Goal: Task Accomplishment & Management: Manage account settings

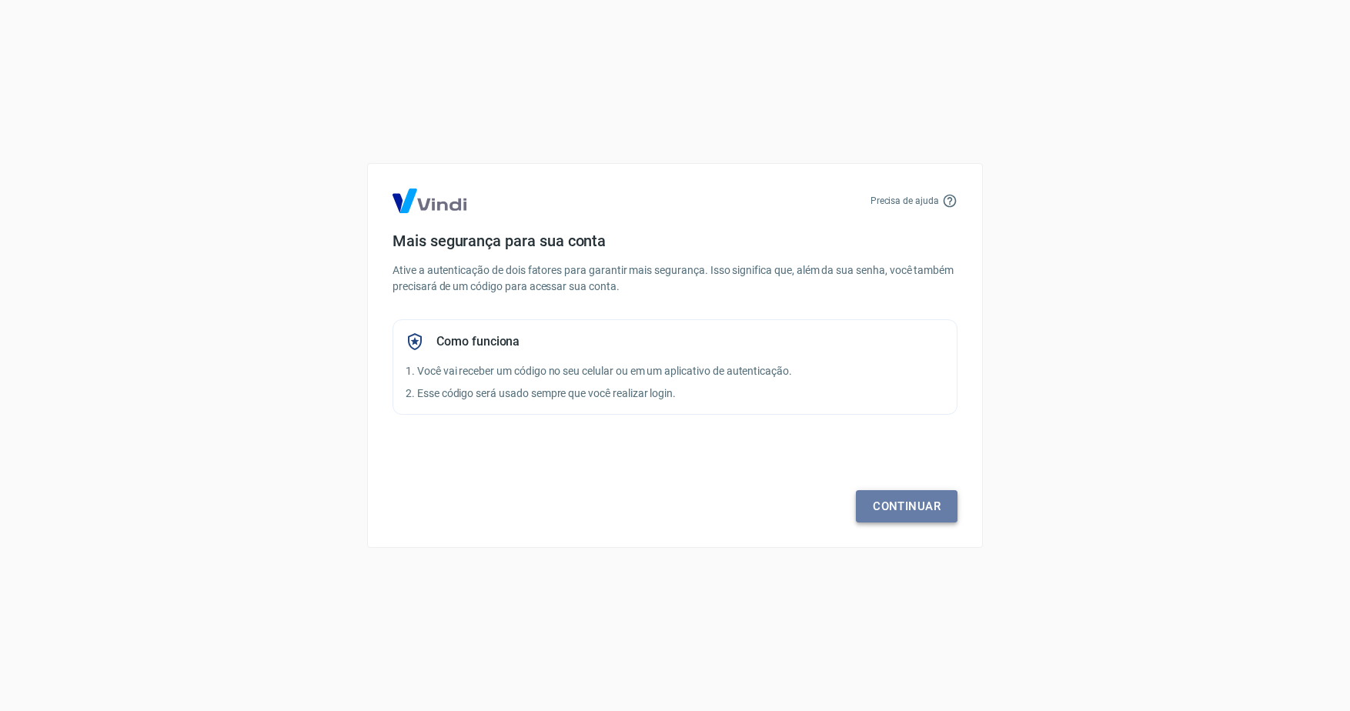
click at [927, 503] on link "Continuar" at bounding box center [907, 506] width 102 height 32
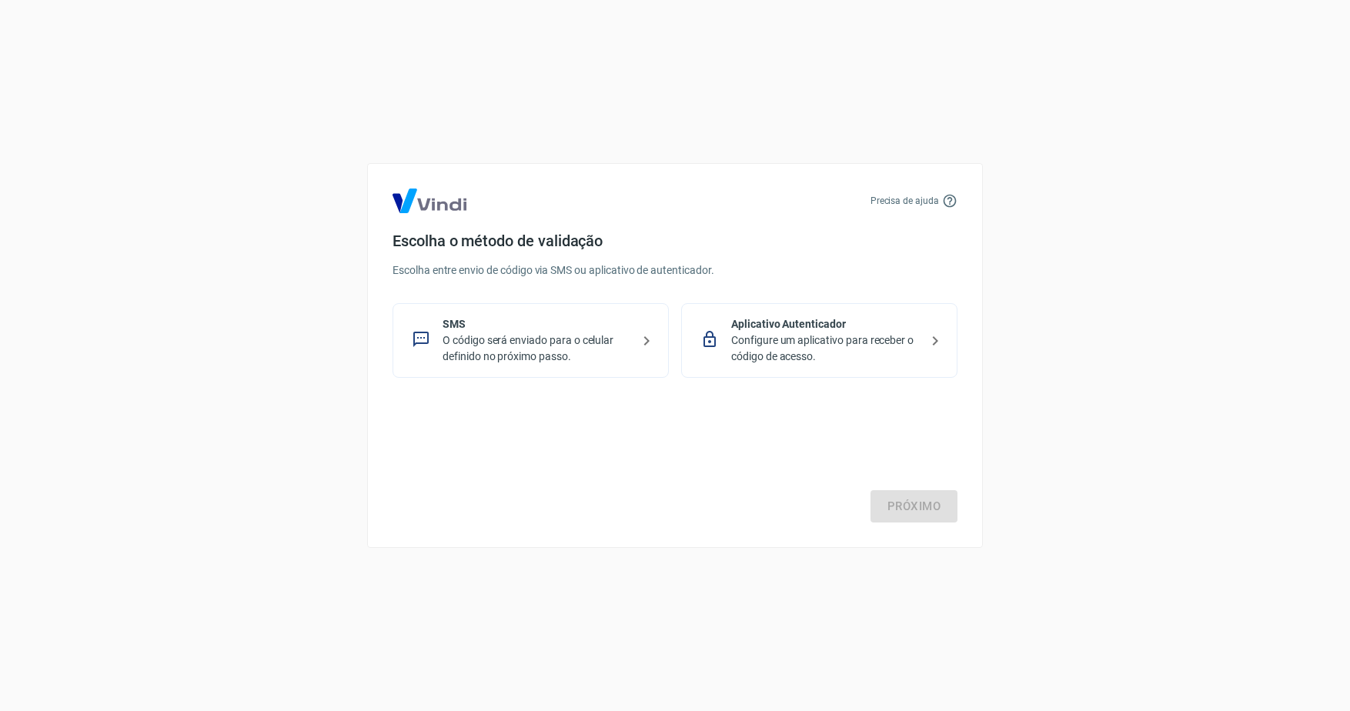
click at [606, 334] on p "O código será enviado para o celular definido no próximo passo." at bounding box center [537, 348] width 189 height 32
click at [927, 498] on link "Próximo" at bounding box center [913, 506] width 87 height 32
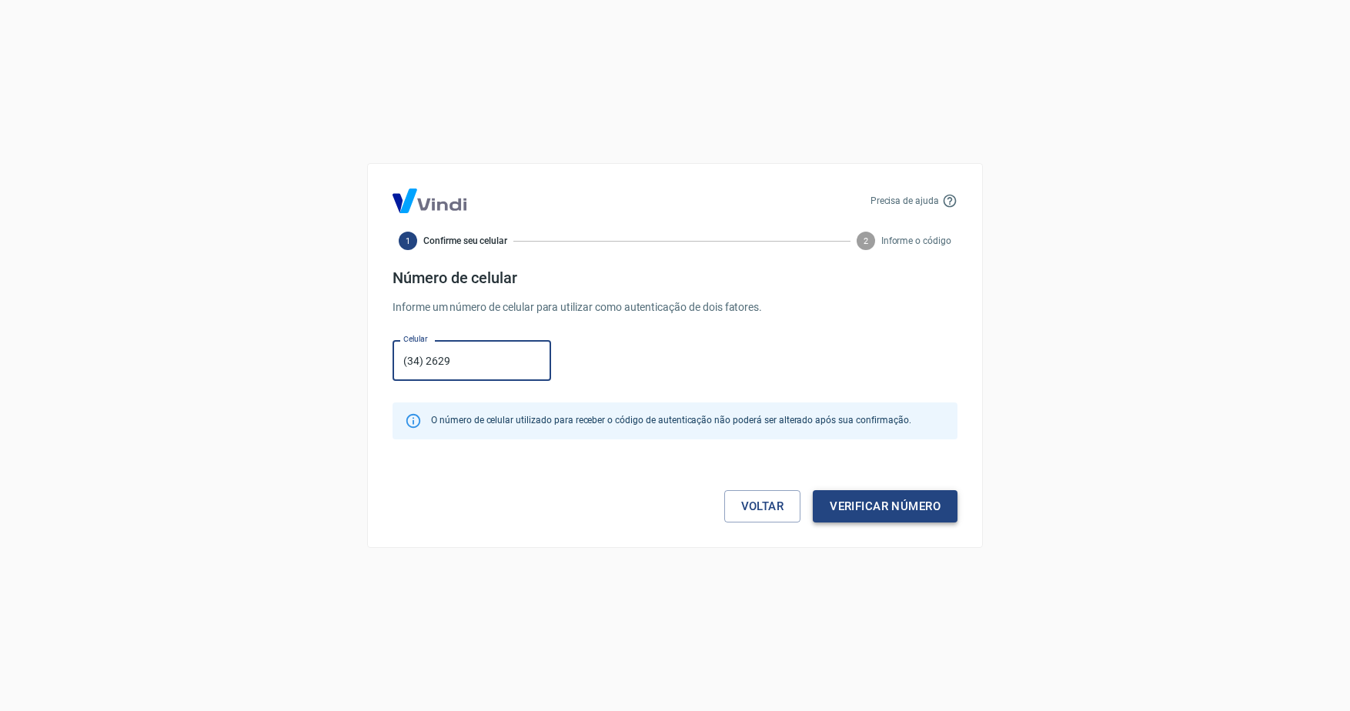
click at [917, 506] on button "Verificar número" at bounding box center [885, 506] width 145 height 32
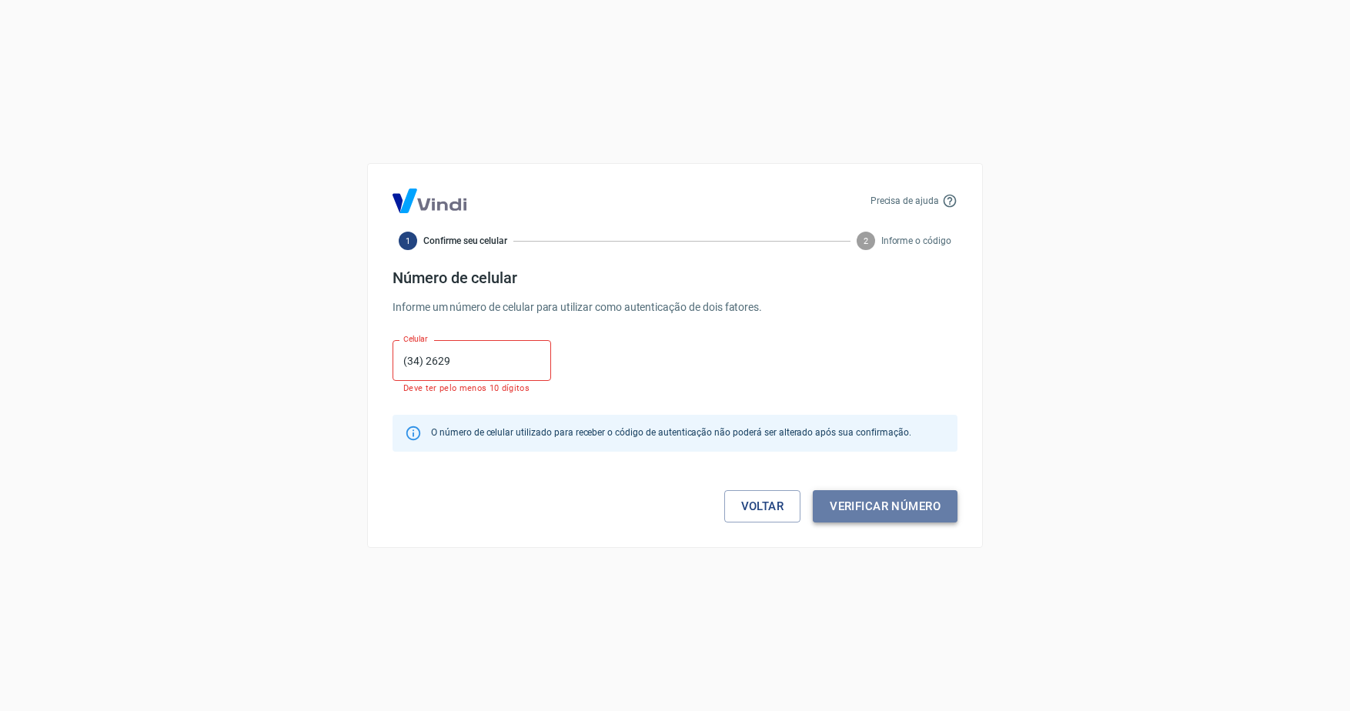
click at [917, 505] on button "Verificar número" at bounding box center [885, 506] width 145 height 32
drag, startPoint x: 489, startPoint y: 352, endPoint x: 373, endPoint y: 359, distance: 116.4
click at [373, 359] on div "Precisa de ajuda 1 Confirme seu celular 2 Informe o código Número de celular In…" at bounding box center [675, 355] width 616 height 385
type input "[PHONE_NUMBER]"
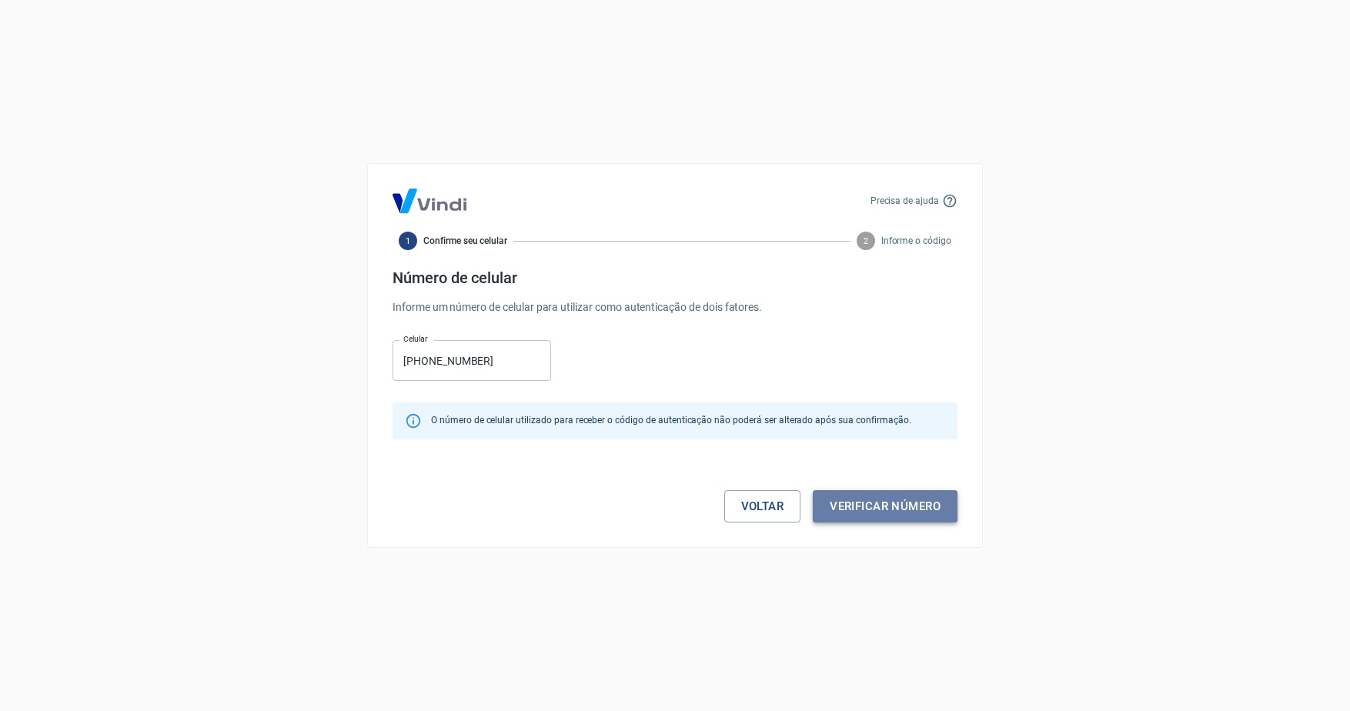
click at [929, 499] on button "Verificar número" at bounding box center [885, 506] width 145 height 32
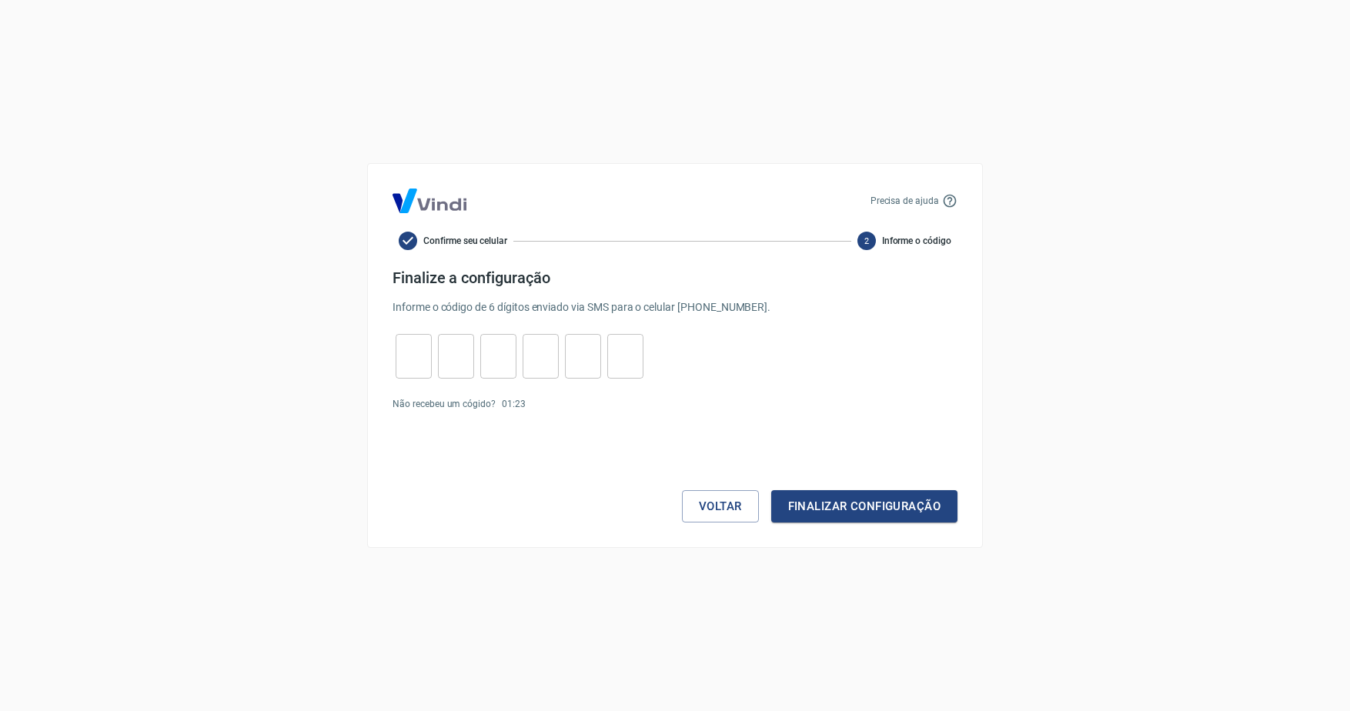
click at [405, 363] on input "tel" at bounding box center [414, 356] width 36 height 33
type input "2"
type input "9"
type input "3"
type input "6"
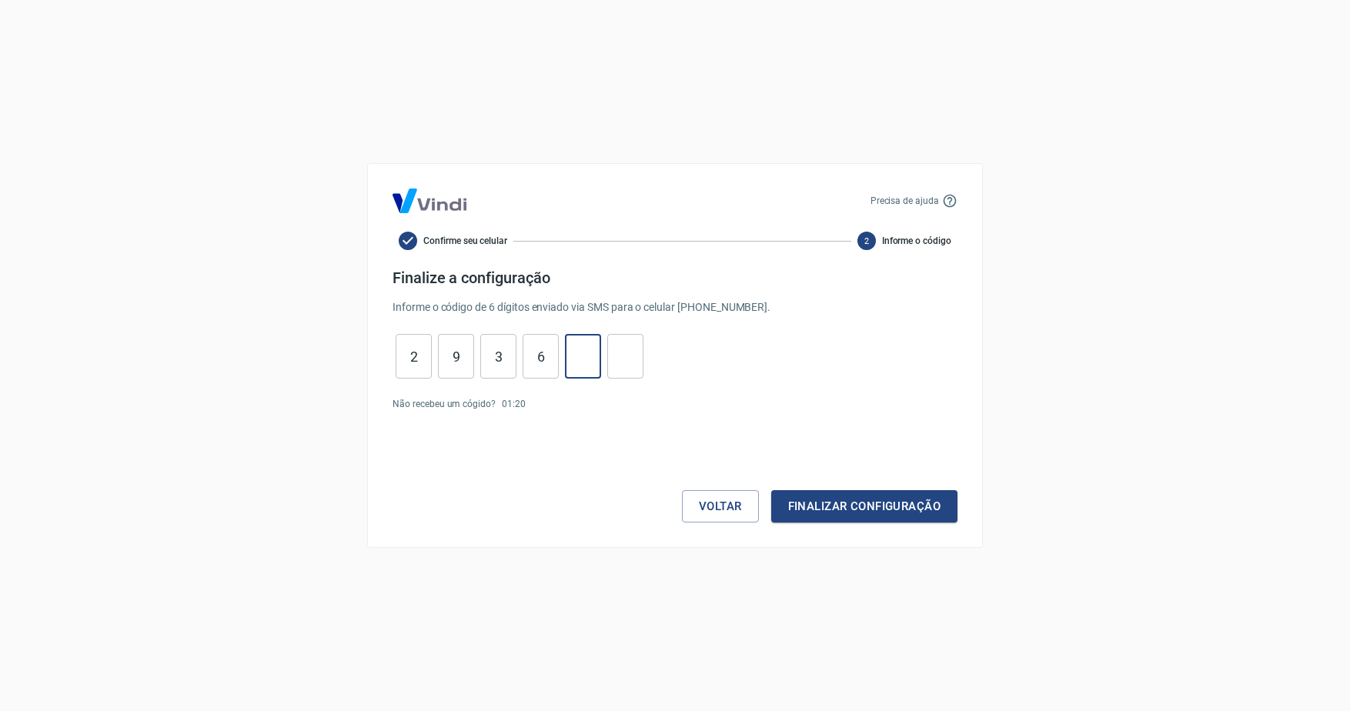
type input "1"
type input "0"
click at [879, 501] on button "Finalizar configuração" at bounding box center [864, 506] width 186 height 32
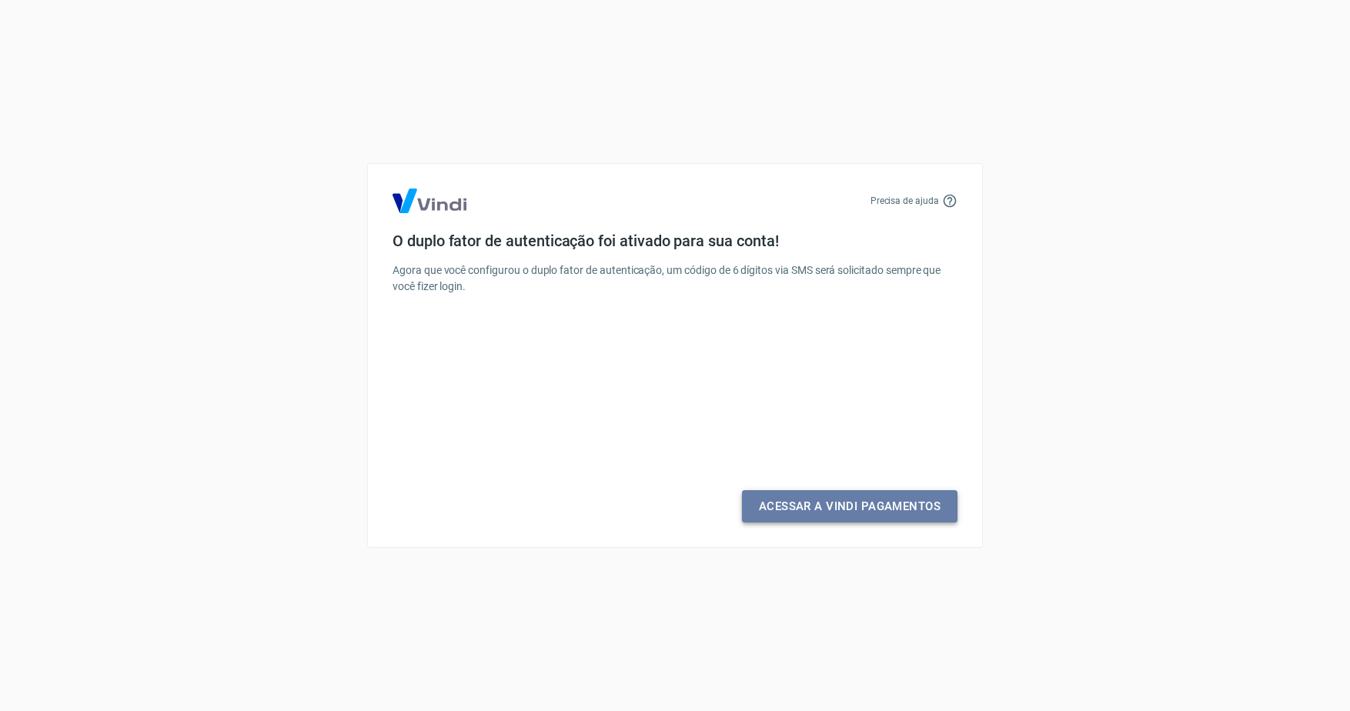
click at [884, 502] on link "Acessar a Vindi Pagamentos" at bounding box center [850, 506] width 216 height 32
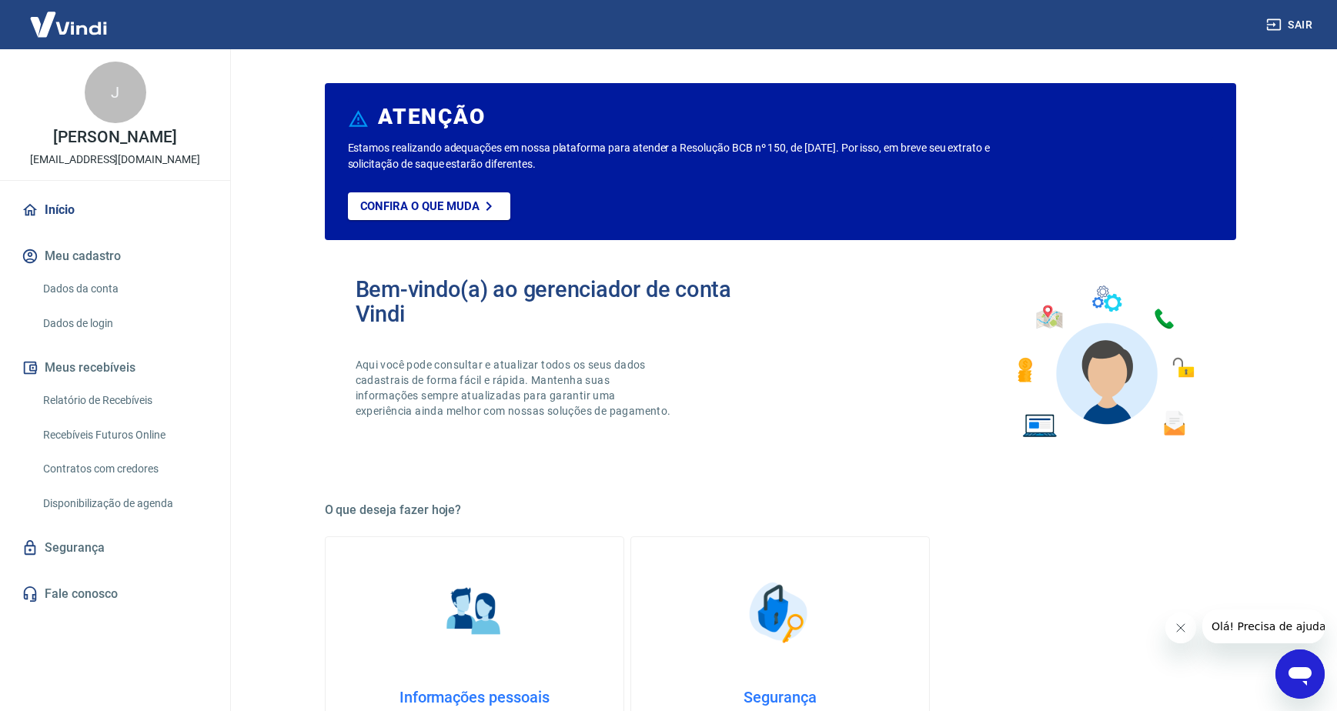
click at [107, 249] on button "Meu cadastro" at bounding box center [114, 256] width 193 height 34
click at [102, 281] on link "Dados da conta" at bounding box center [124, 289] width 175 height 32
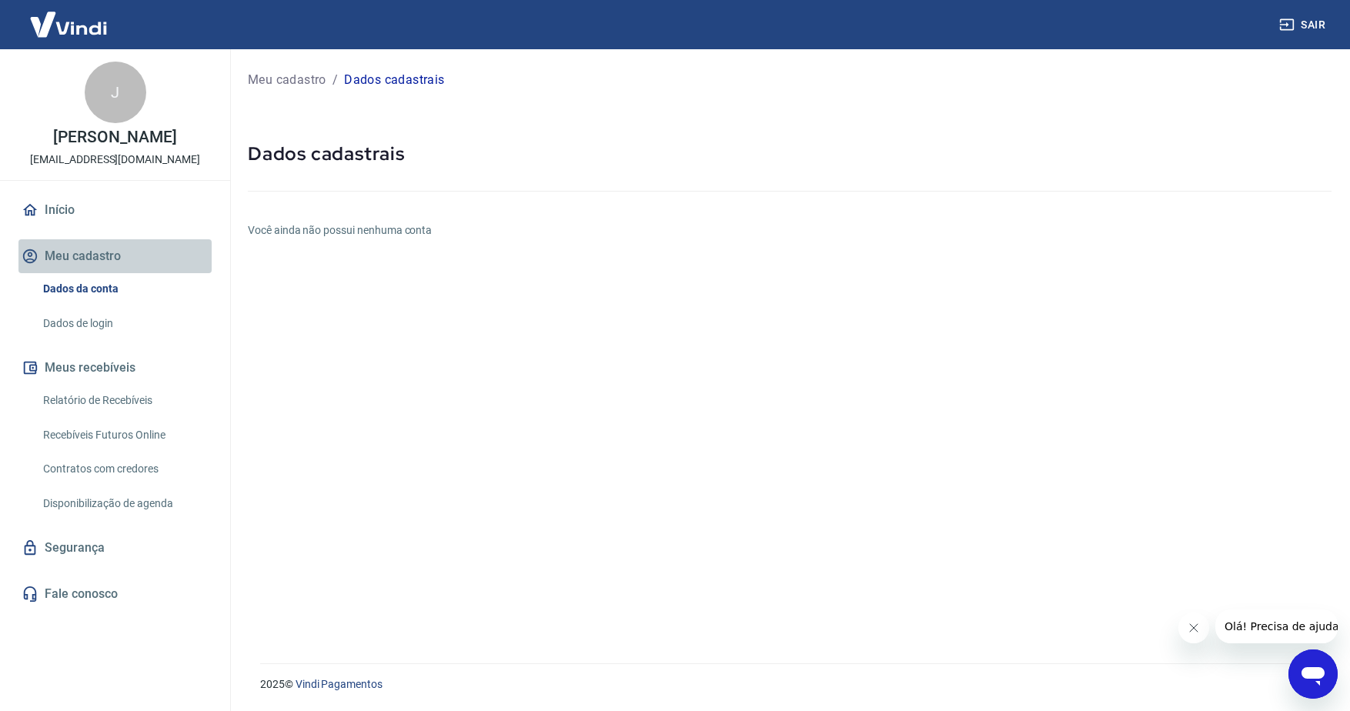
click at [101, 248] on button "Meu cadastro" at bounding box center [114, 256] width 193 height 34
click at [291, 77] on p "Meu cadastro" at bounding box center [287, 80] width 79 height 18
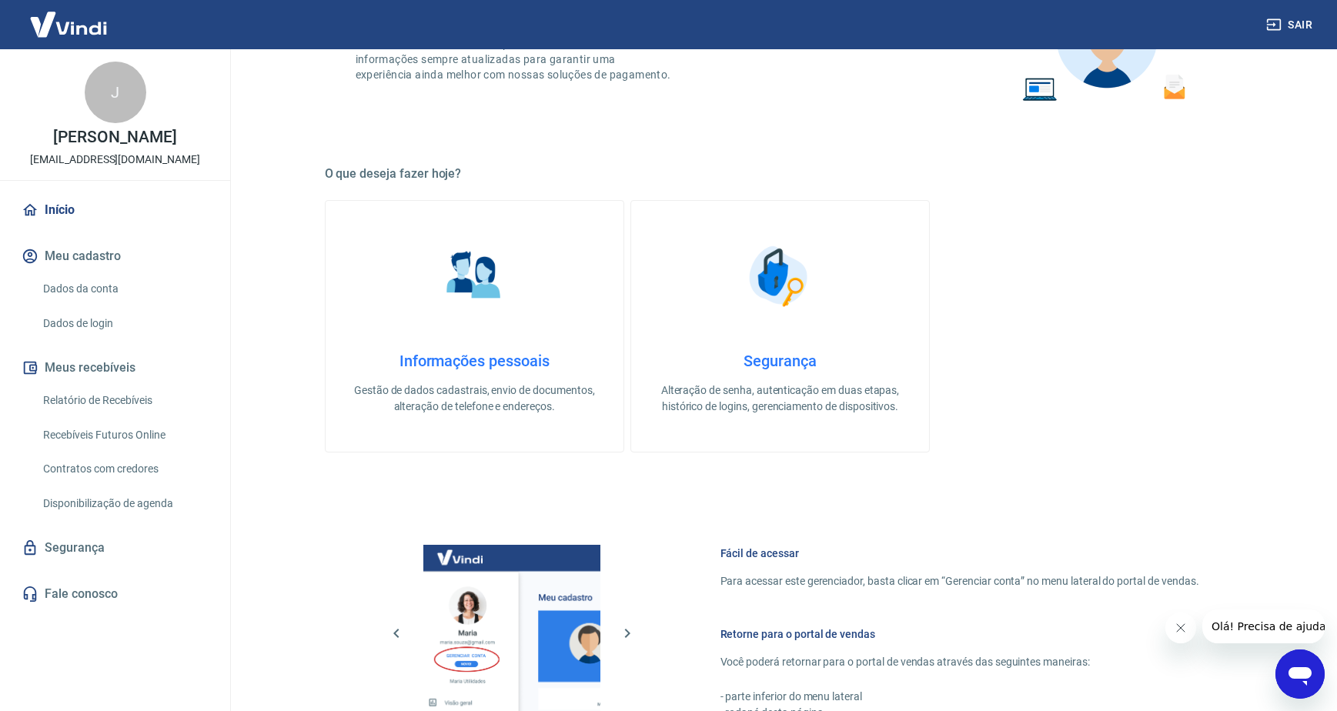
scroll to position [308, 0]
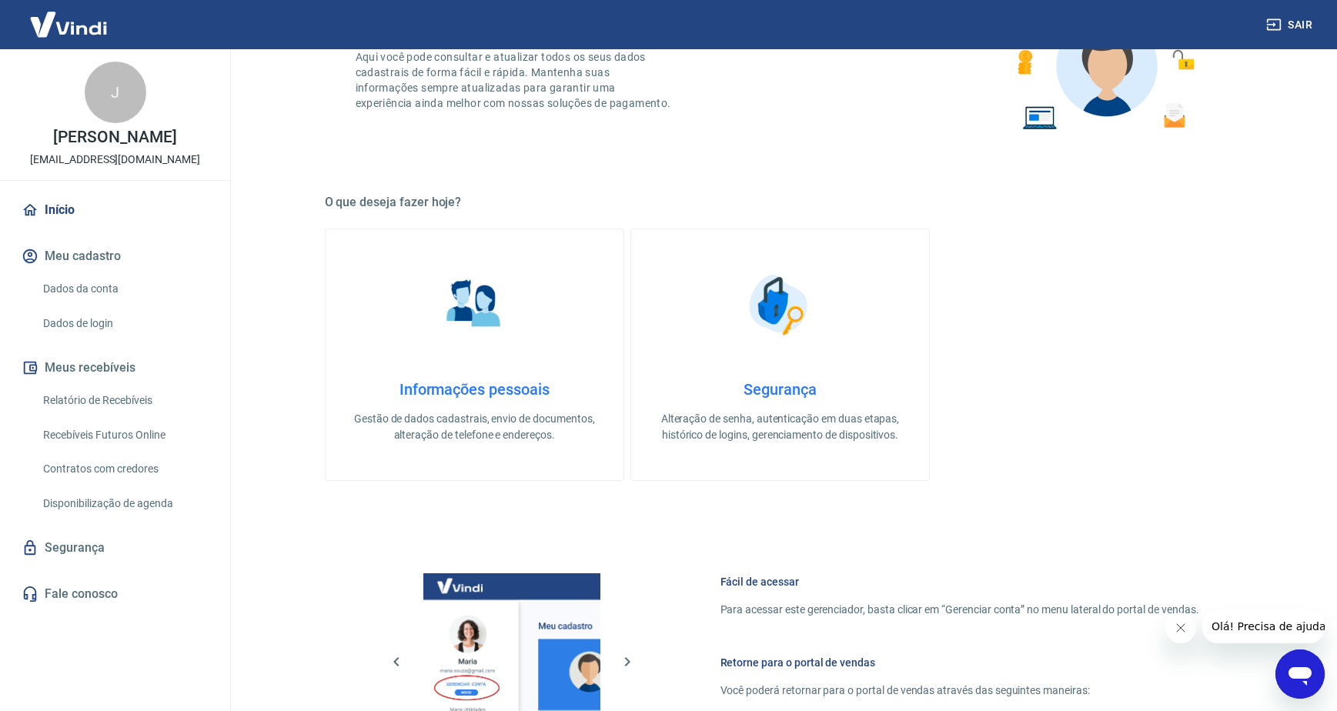
click at [506, 383] on h4 "Informações pessoais" at bounding box center [474, 389] width 249 height 18
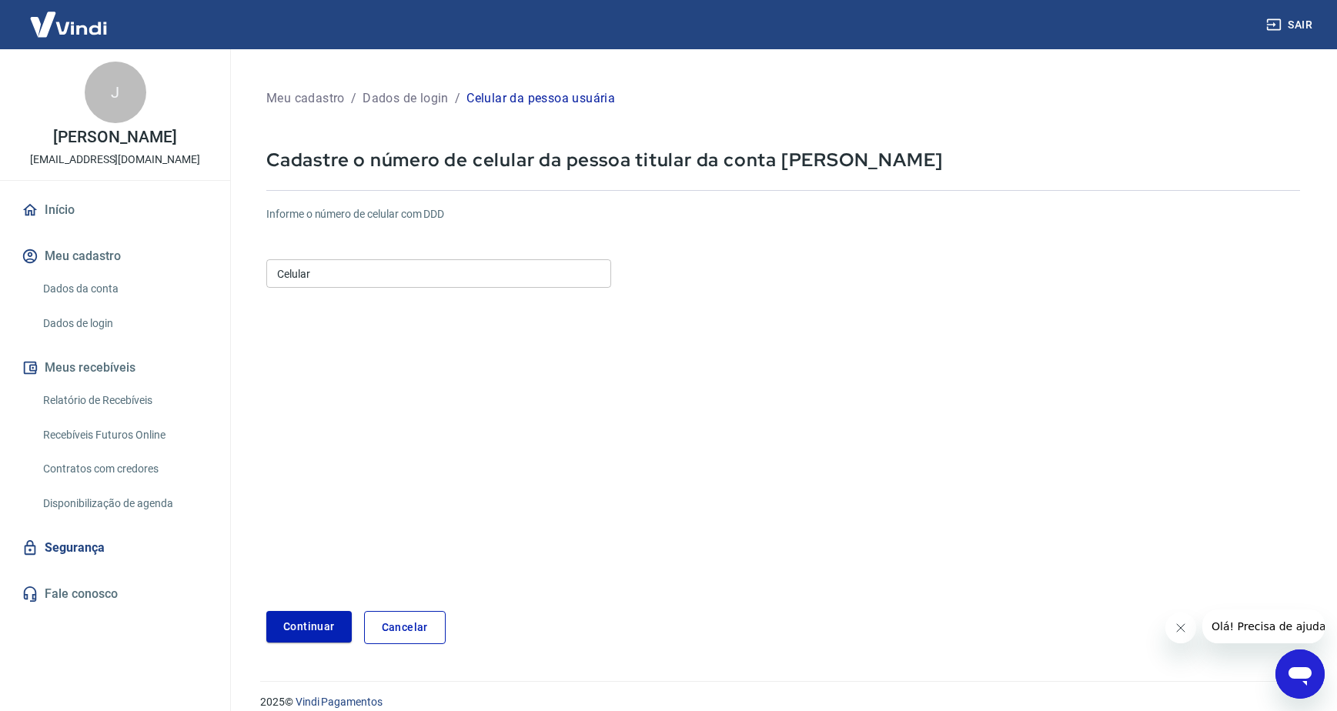
click at [332, 278] on input "Celular" at bounding box center [438, 273] width 345 height 28
type input "[PHONE_NUMBER]"
click at [320, 622] on button "Continuar" at bounding box center [308, 627] width 85 height 32
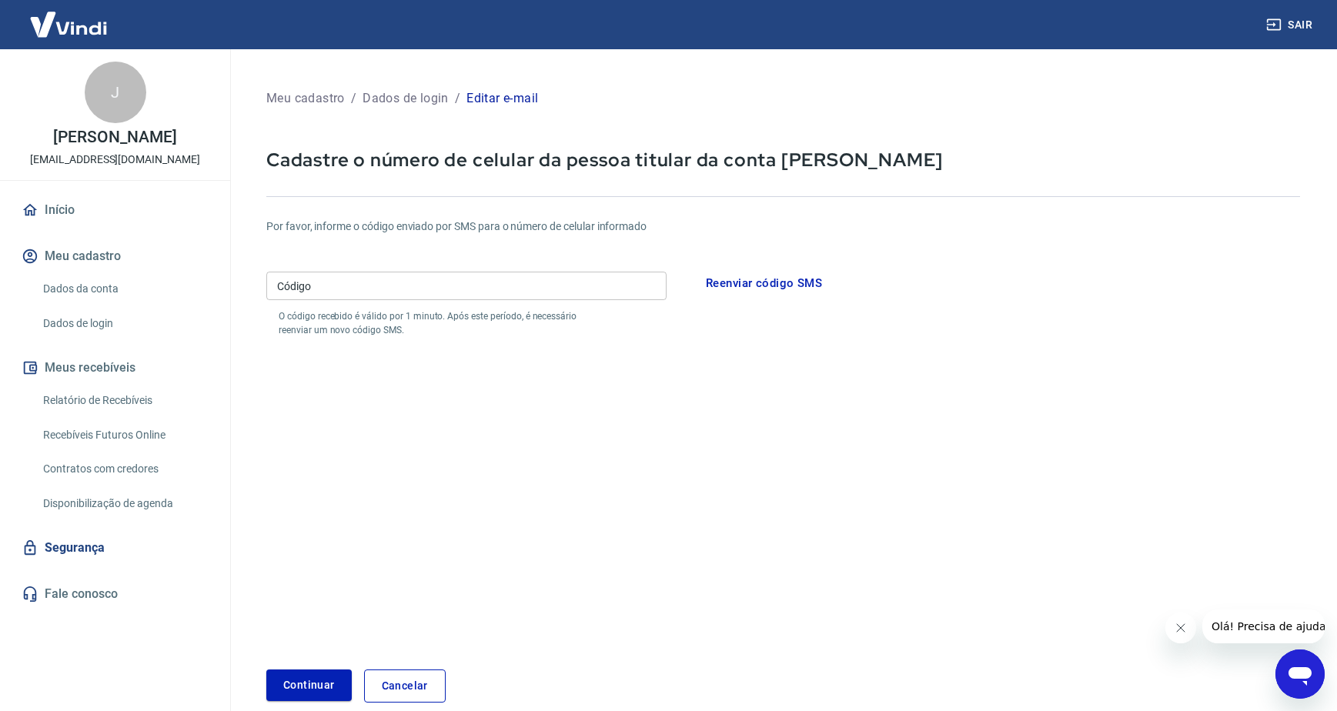
click at [322, 287] on input "Código" at bounding box center [466, 286] width 400 height 28
type input "296475"
click at [266, 670] on button "Continuar" at bounding box center [308, 686] width 85 height 32
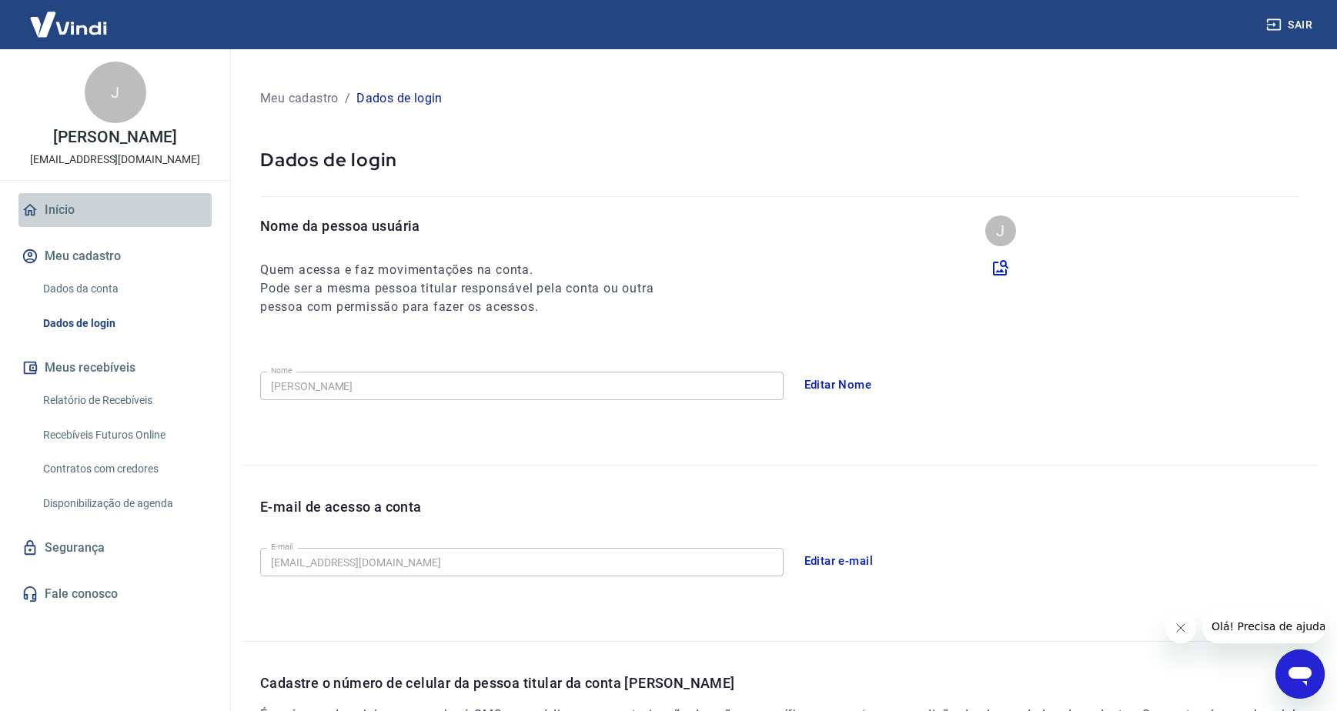
click at [66, 205] on link "Início" at bounding box center [114, 210] width 193 height 34
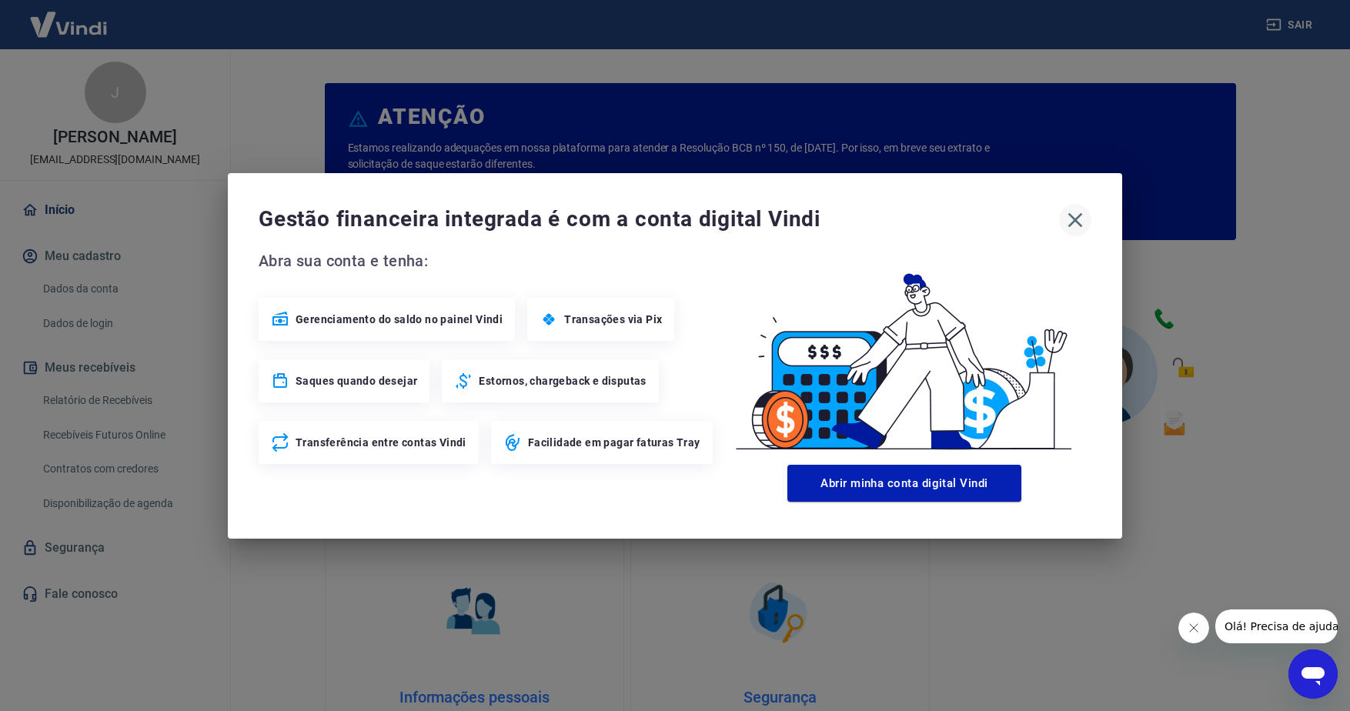
click at [1073, 212] on icon "button" at bounding box center [1075, 220] width 25 height 25
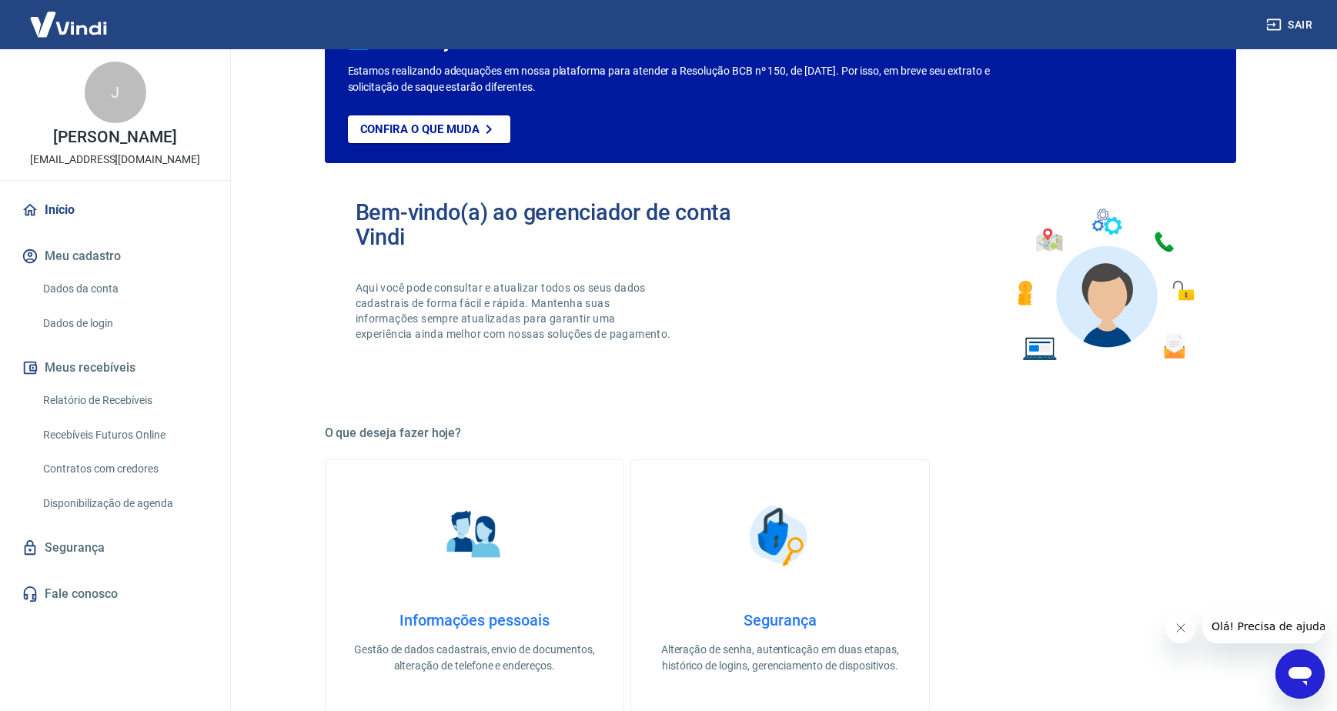
scroll to position [154, 0]
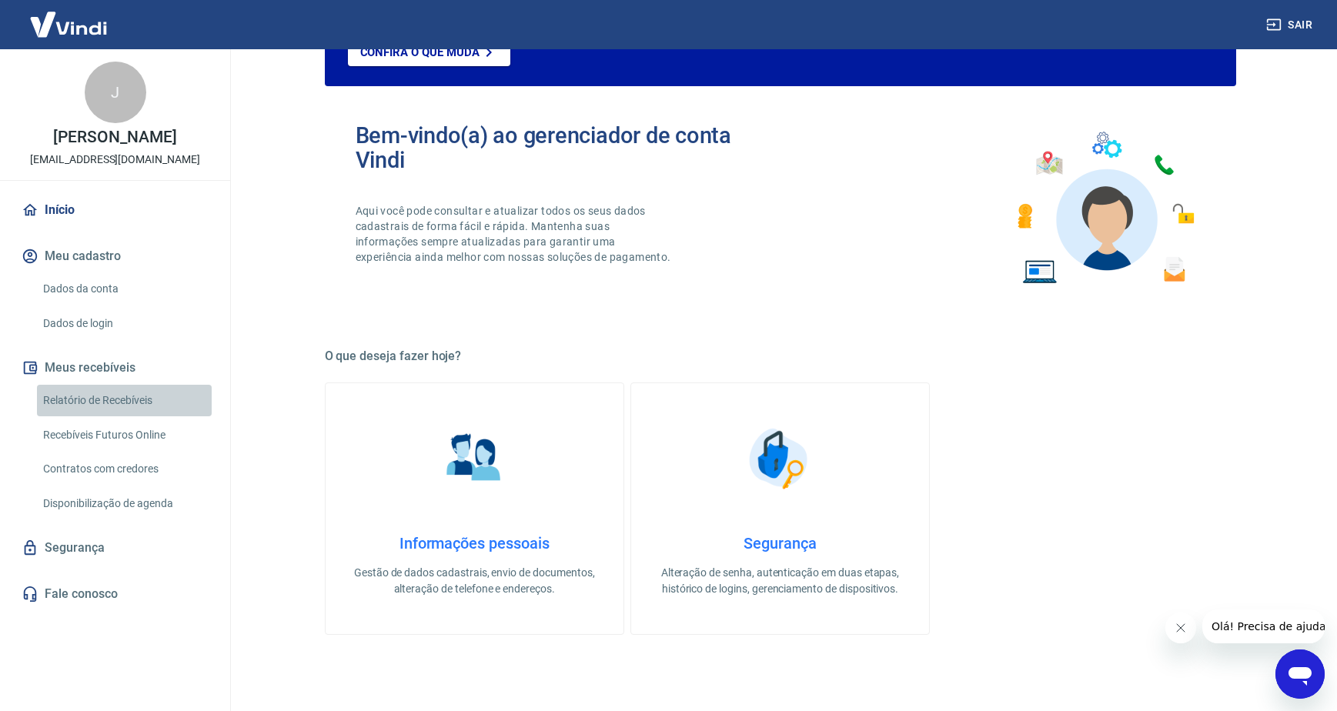
click at [133, 397] on link "Relatório de Recebíveis" at bounding box center [124, 401] width 175 height 32
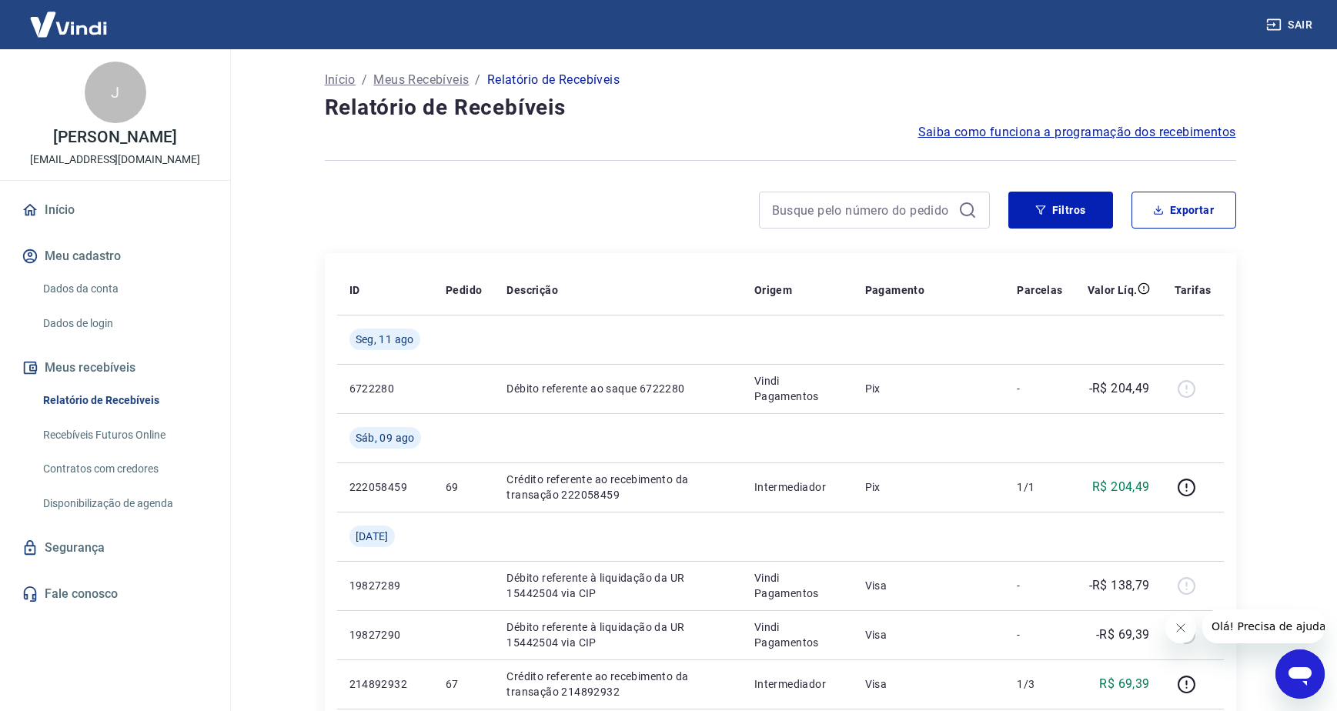
click at [108, 252] on button "Meu cadastro" at bounding box center [114, 256] width 193 height 34
